Goal: Information Seeking & Learning: Compare options

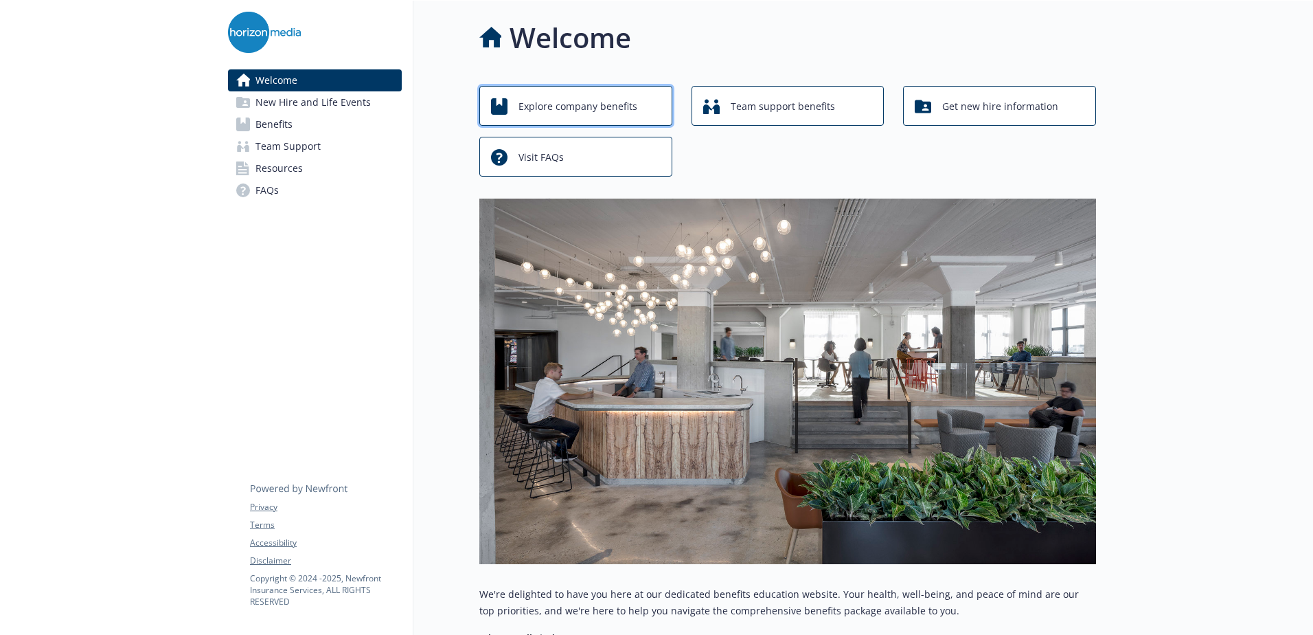
click at [589, 109] on span "Explore company benefits" at bounding box center [577, 106] width 119 height 26
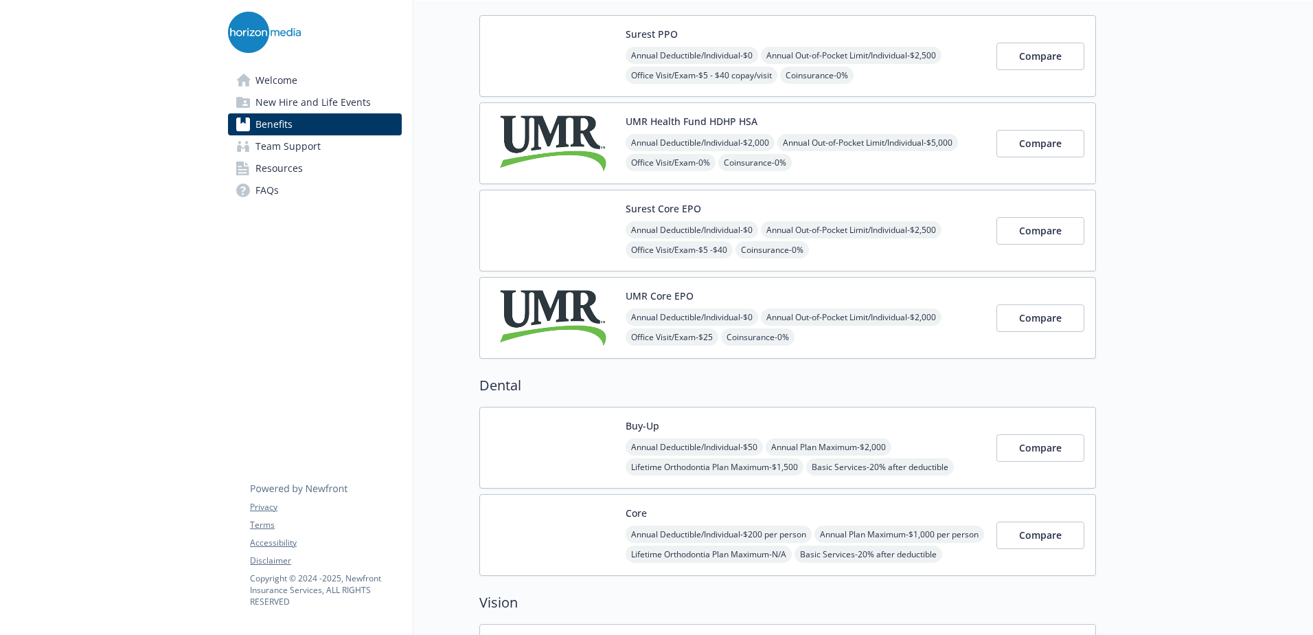
scroll to position [69, 0]
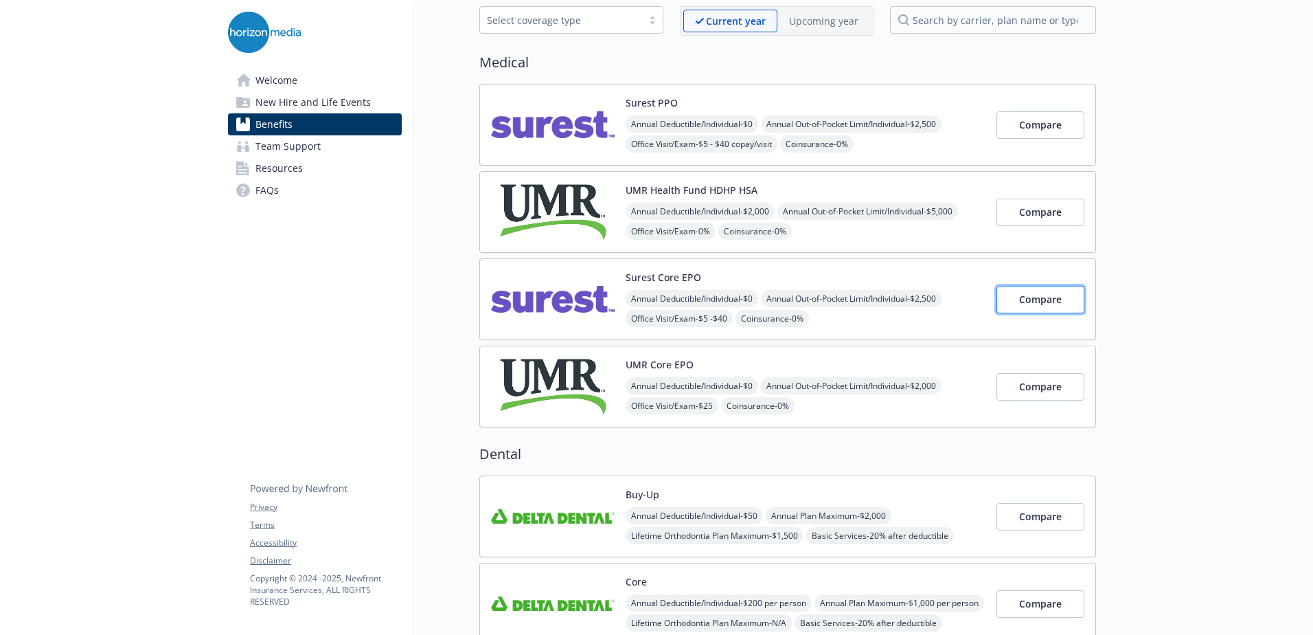
click at [1029, 299] on span "Compare" at bounding box center [1040, 299] width 43 height 13
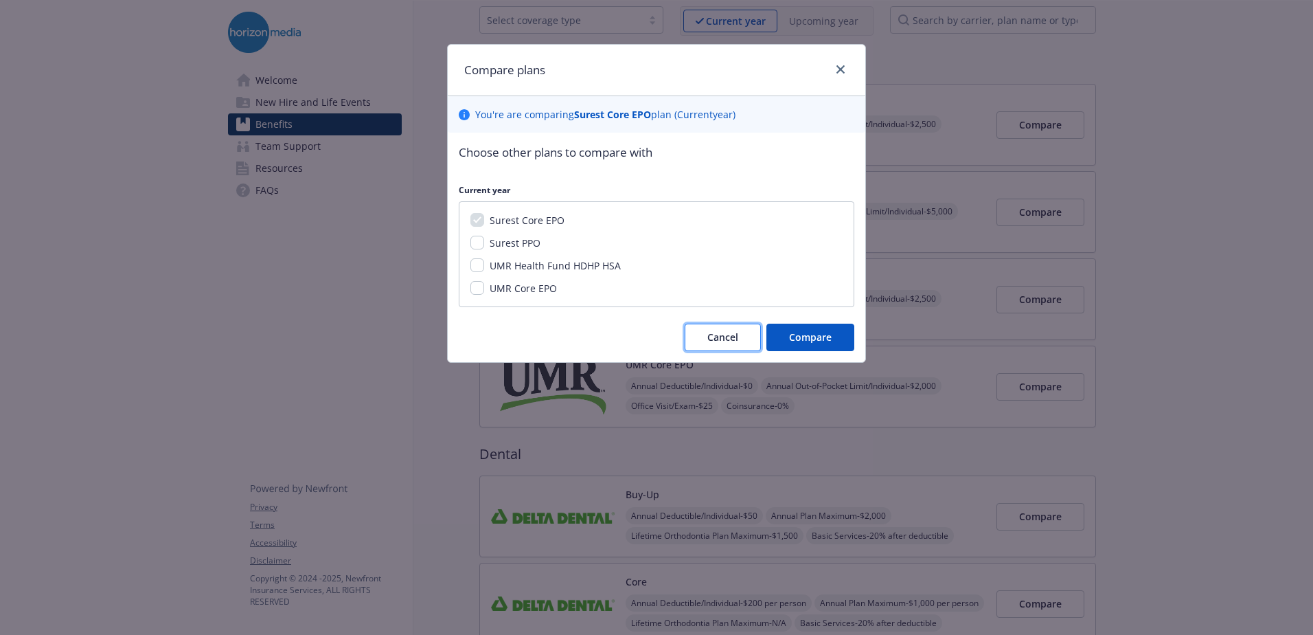
click at [718, 337] on span "Cancel" at bounding box center [722, 336] width 31 height 13
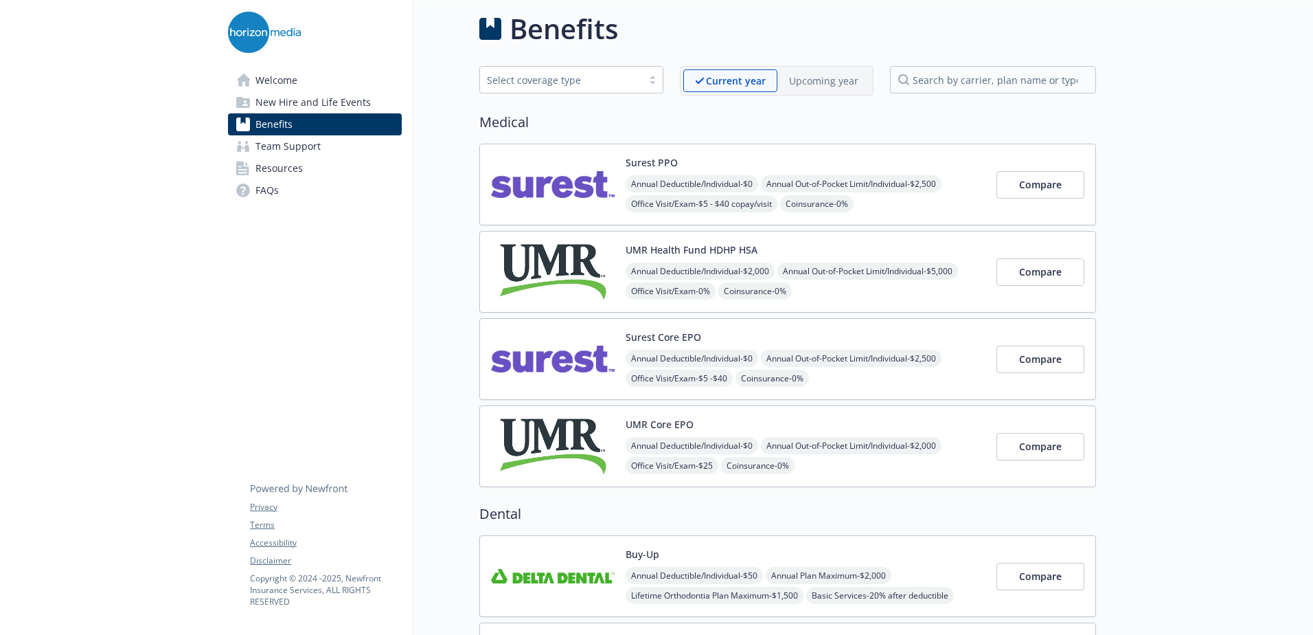
scroll to position [0, 0]
